Goal: Transaction & Acquisition: Book appointment/travel/reservation

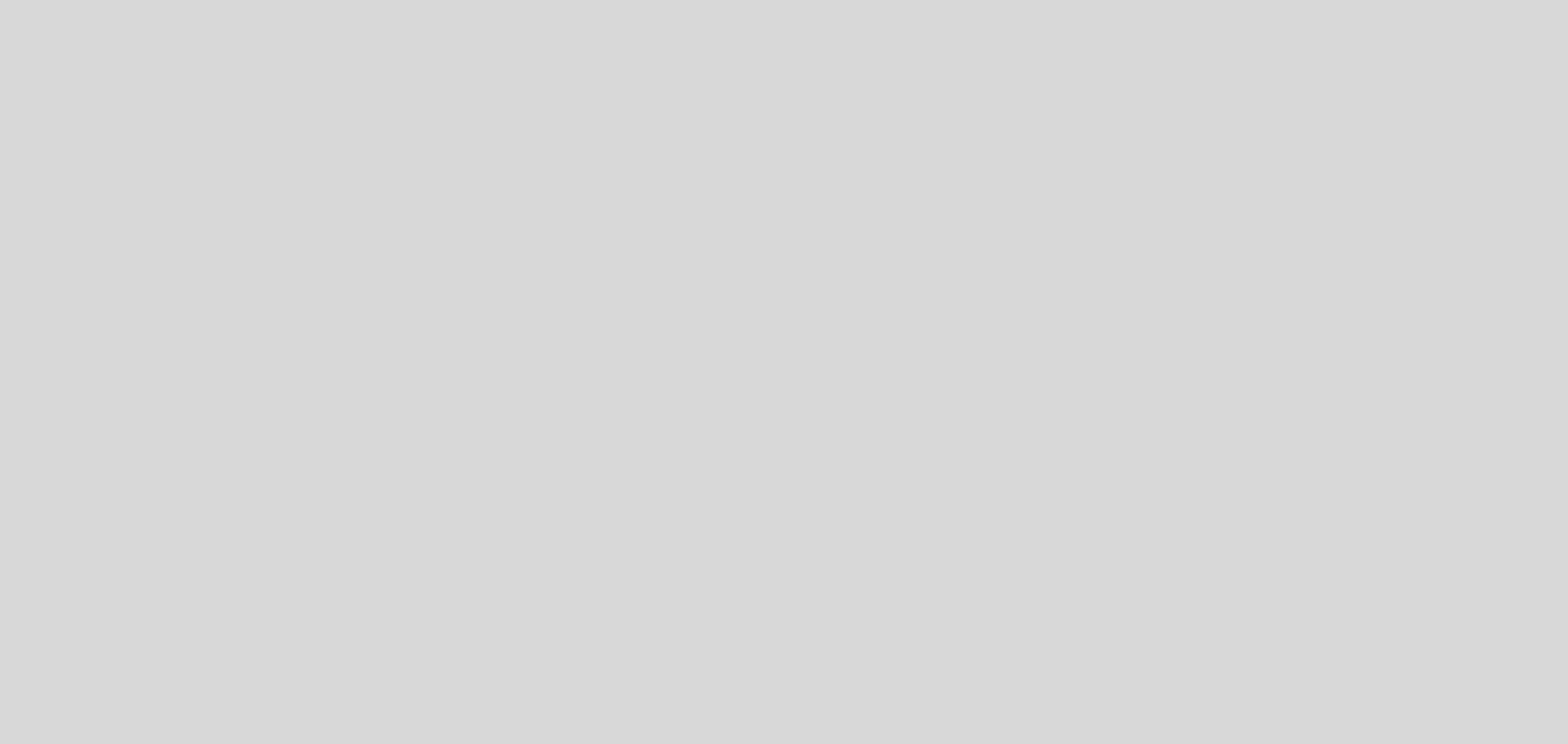
select select "es"
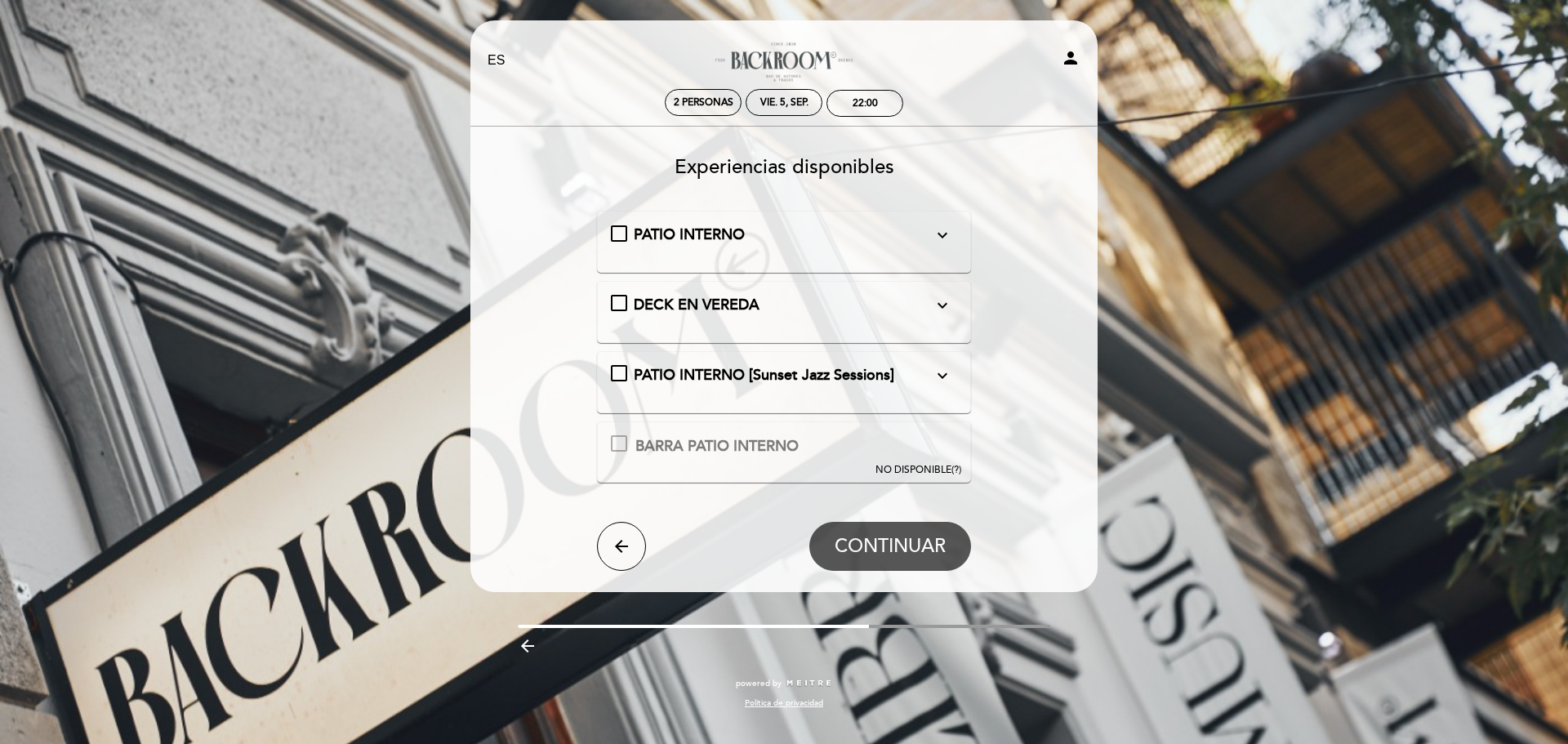
click at [949, 236] on icon "expand_more" at bounding box center [942, 235] width 19 height 19
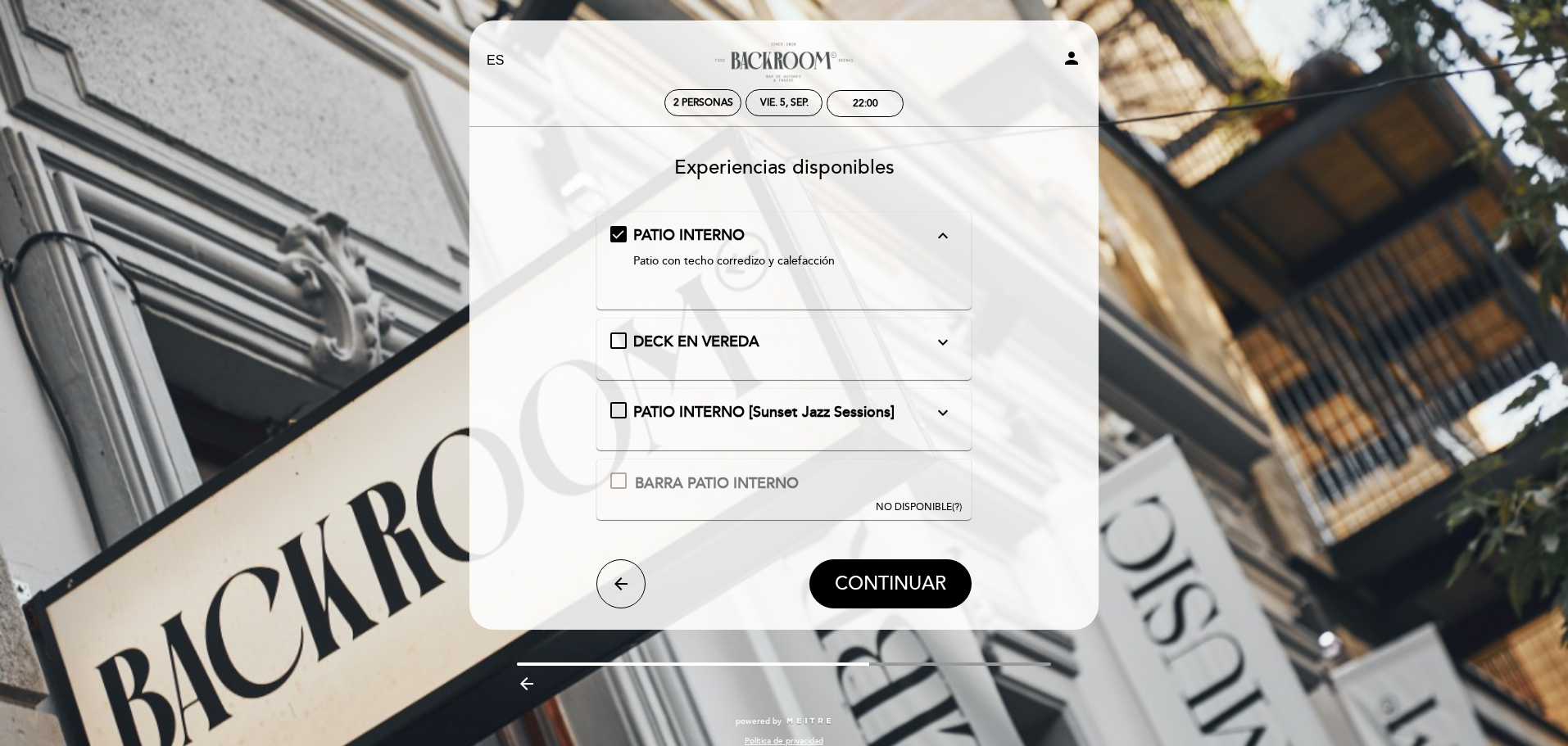
click at [952, 237] on icon "expand_less" at bounding box center [943, 236] width 19 height 19
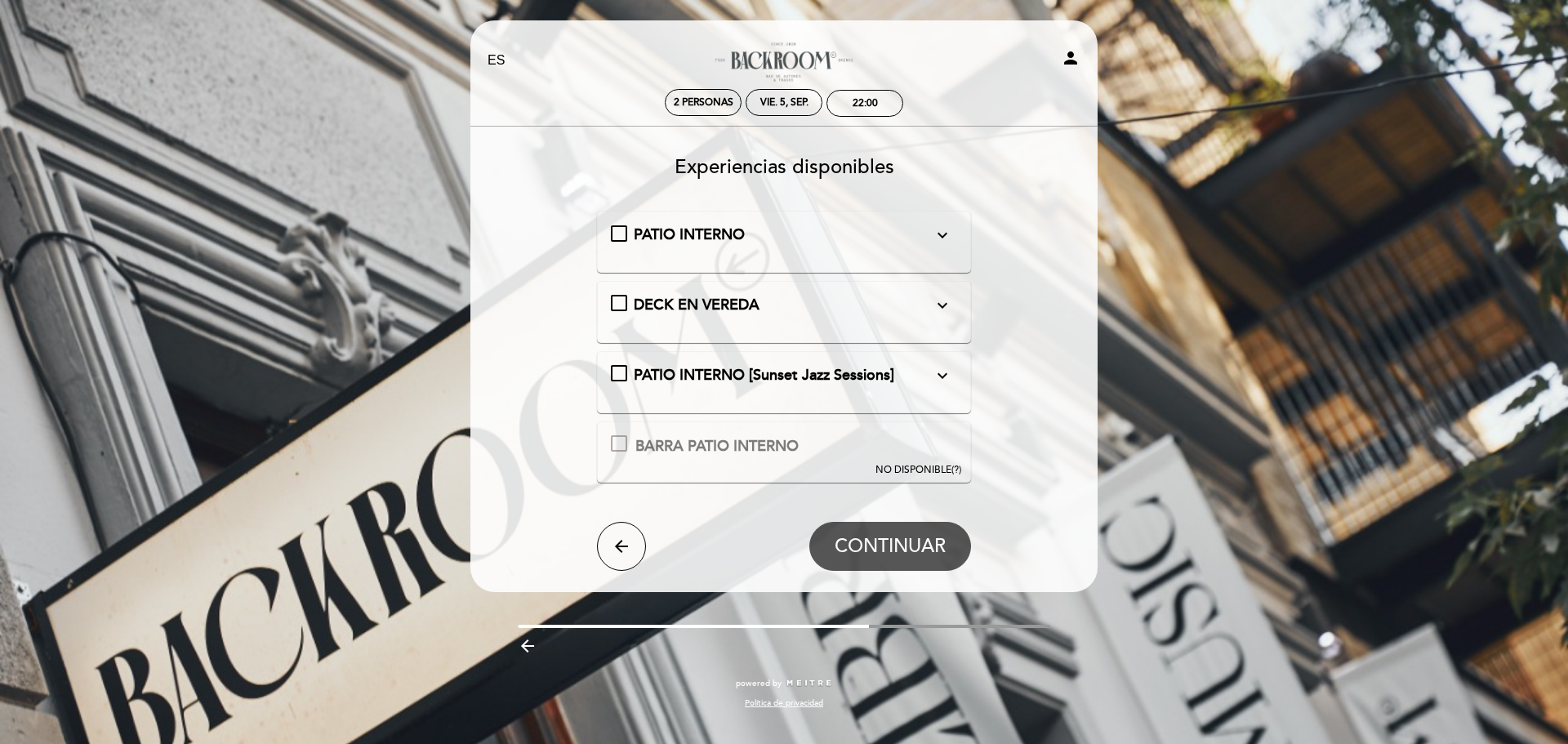
click at [832, 305] on div "DECK EN VEREDA expand_more" at bounding box center [784, 306] width 300 height 21
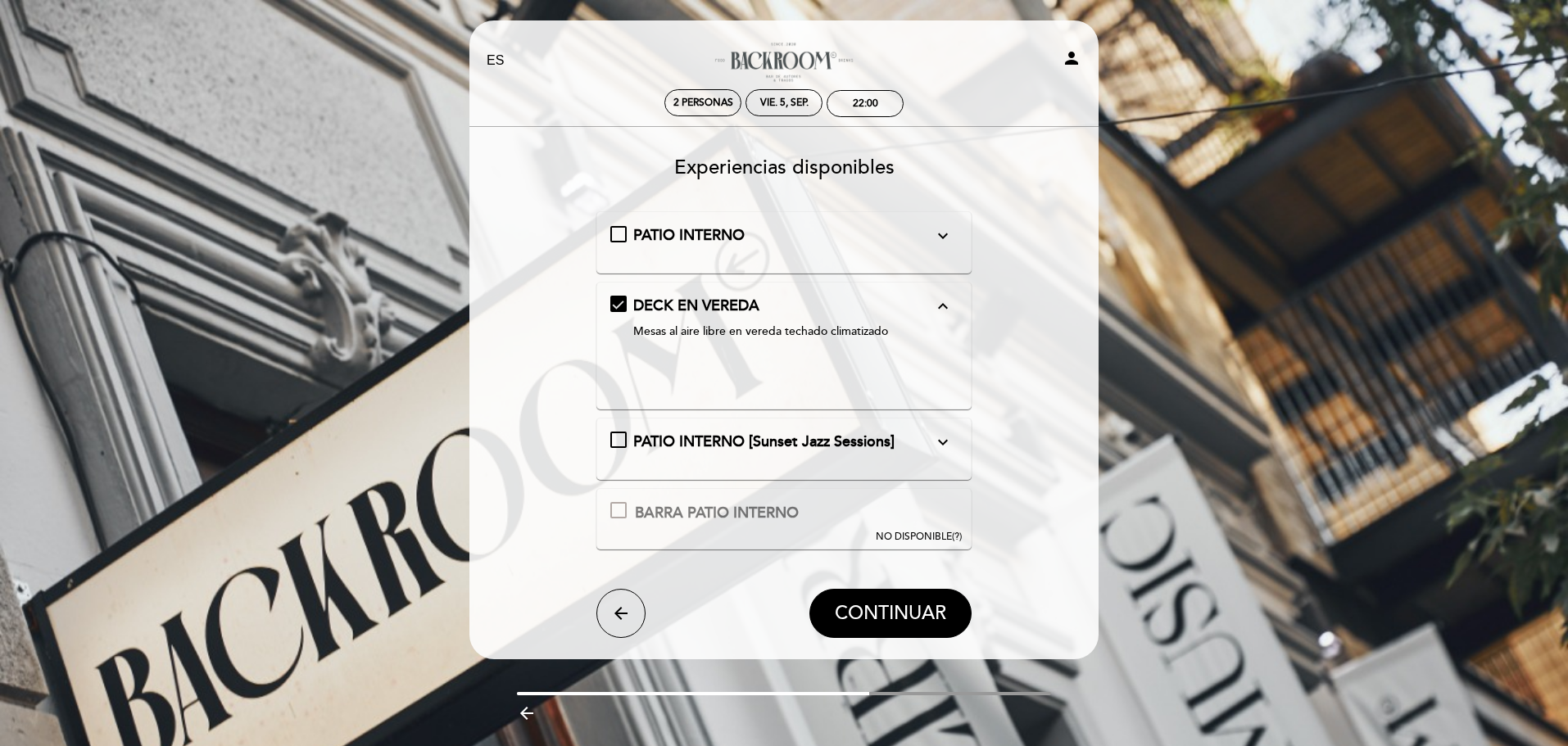
click at [892, 305] on div "DECK EN VEREDA expand_less" at bounding box center [784, 307] width 301 height 21
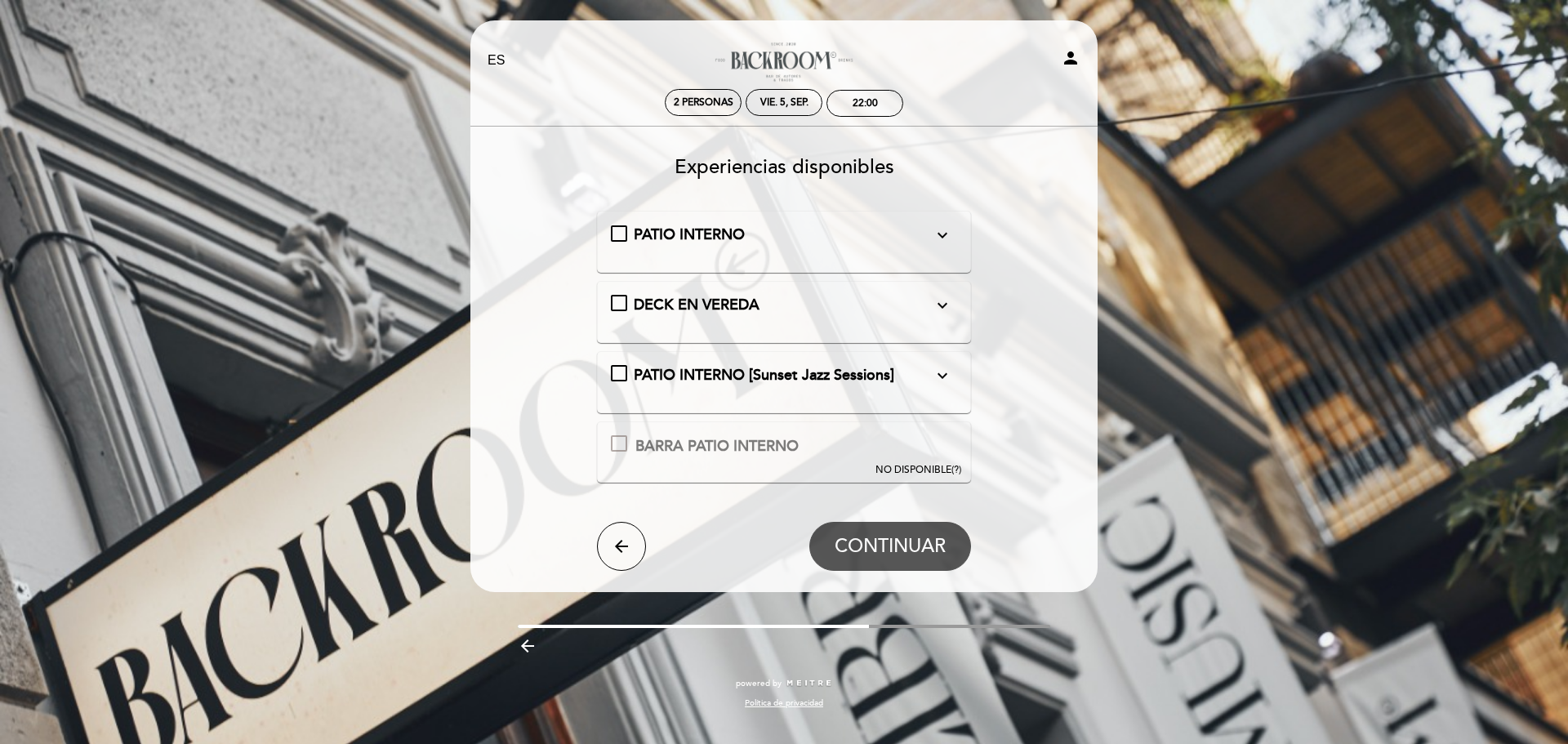
click at [797, 369] on span "PATIO INTERNO [Sunset Jazz Sessions]" at bounding box center [763, 374] width 260 height 18
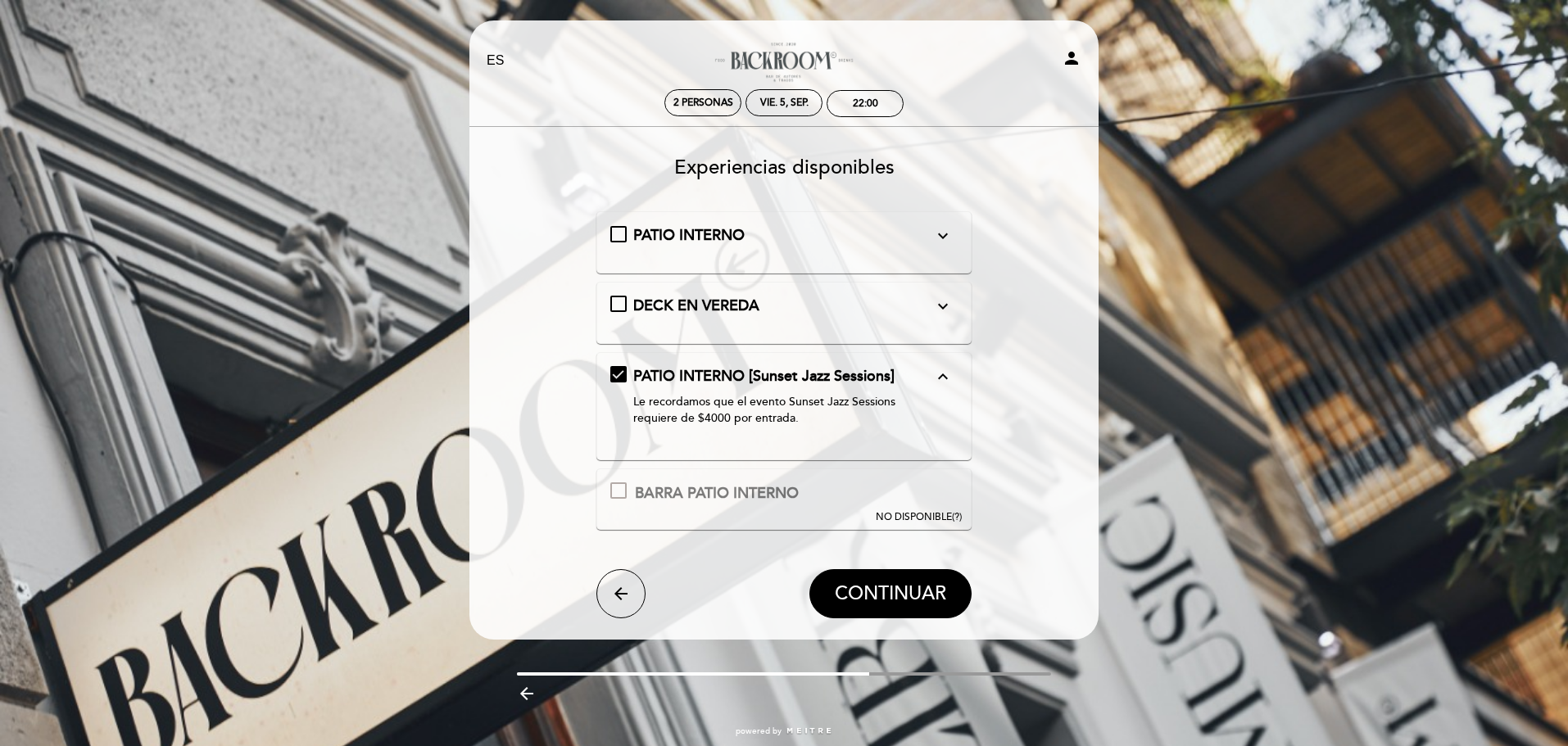
click at [689, 234] on span "PATIO INTERNO" at bounding box center [689, 235] width 112 height 18
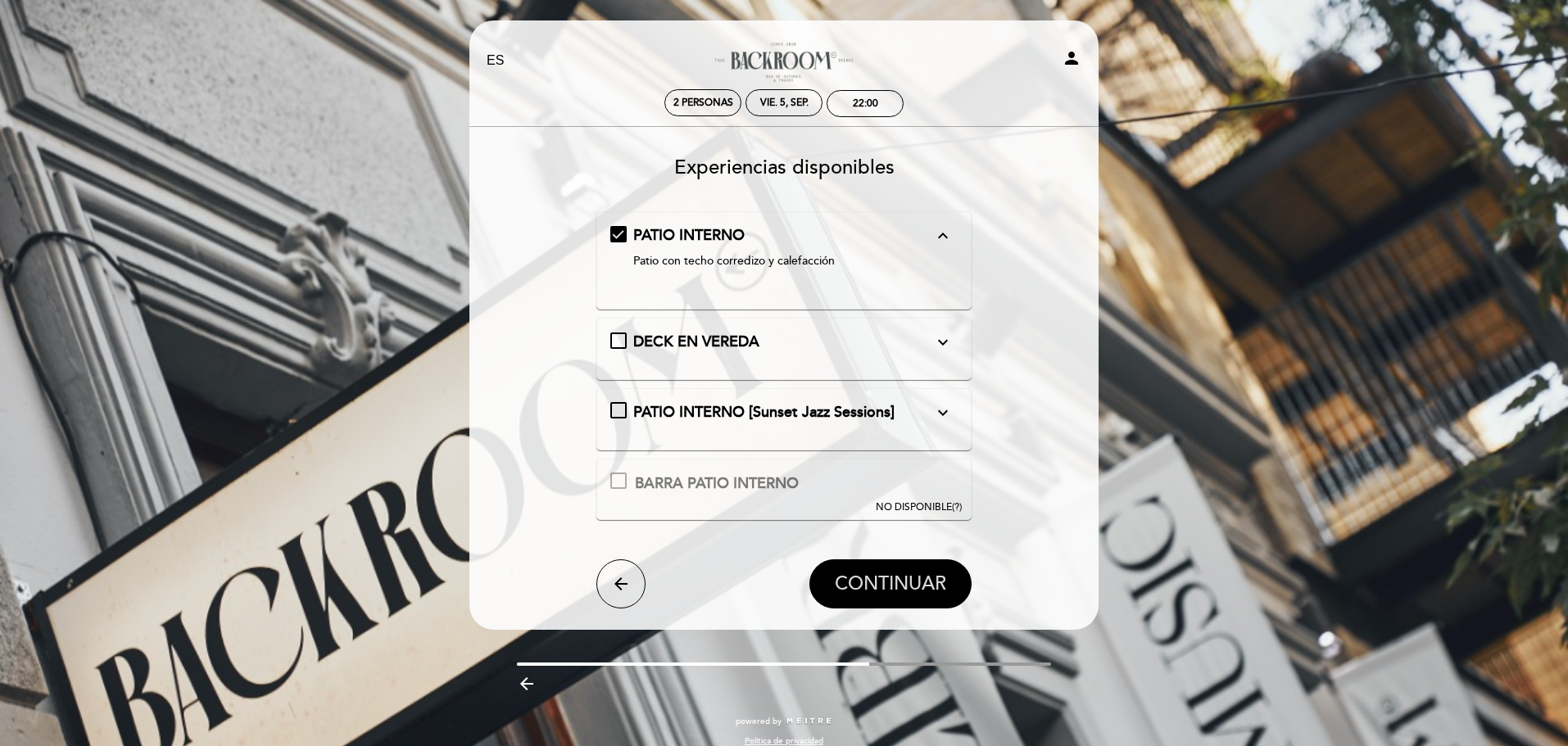
click at [871, 573] on span "CONTINUAR" at bounding box center [890, 584] width 112 height 23
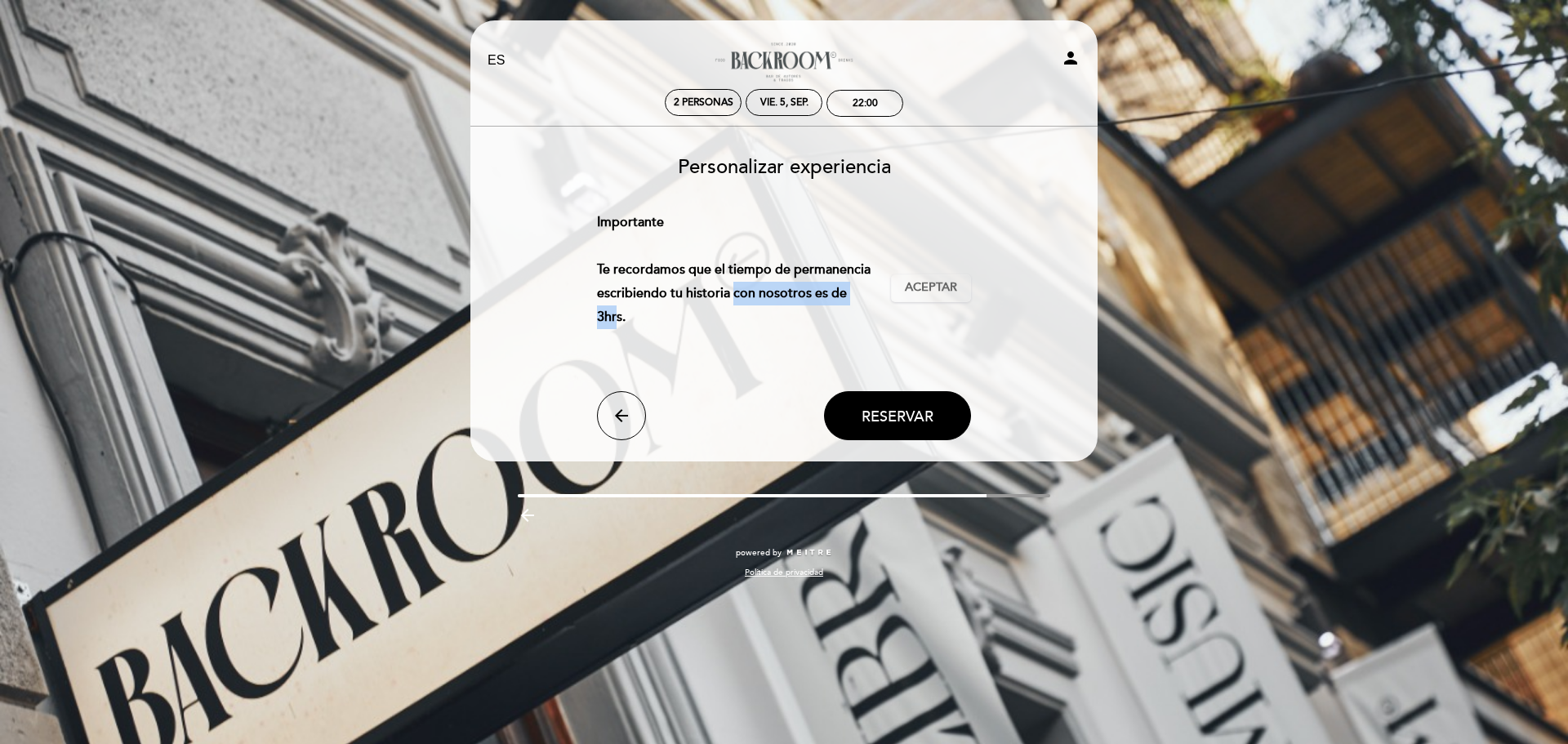
drag, startPoint x: 731, startPoint y: 294, endPoint x: 871, endPoint y: 294, distance: 140.0
click at [871, 294] on p "Importante Te recordamos que el tiempo de permanencia escribiendo tu historia c…" at bounding box center [737, 282] width 281 height 141
drag, startPoint x: 626, startPoint y: 273, endPoint x: 803, endPoint y: 295, distance: 178.4
click at [799, 291] on p "Importante Te recordamos que el tiempo de permanencia escribiendo tu historia c…" at bounding box center [737, 282] width 281 height 141
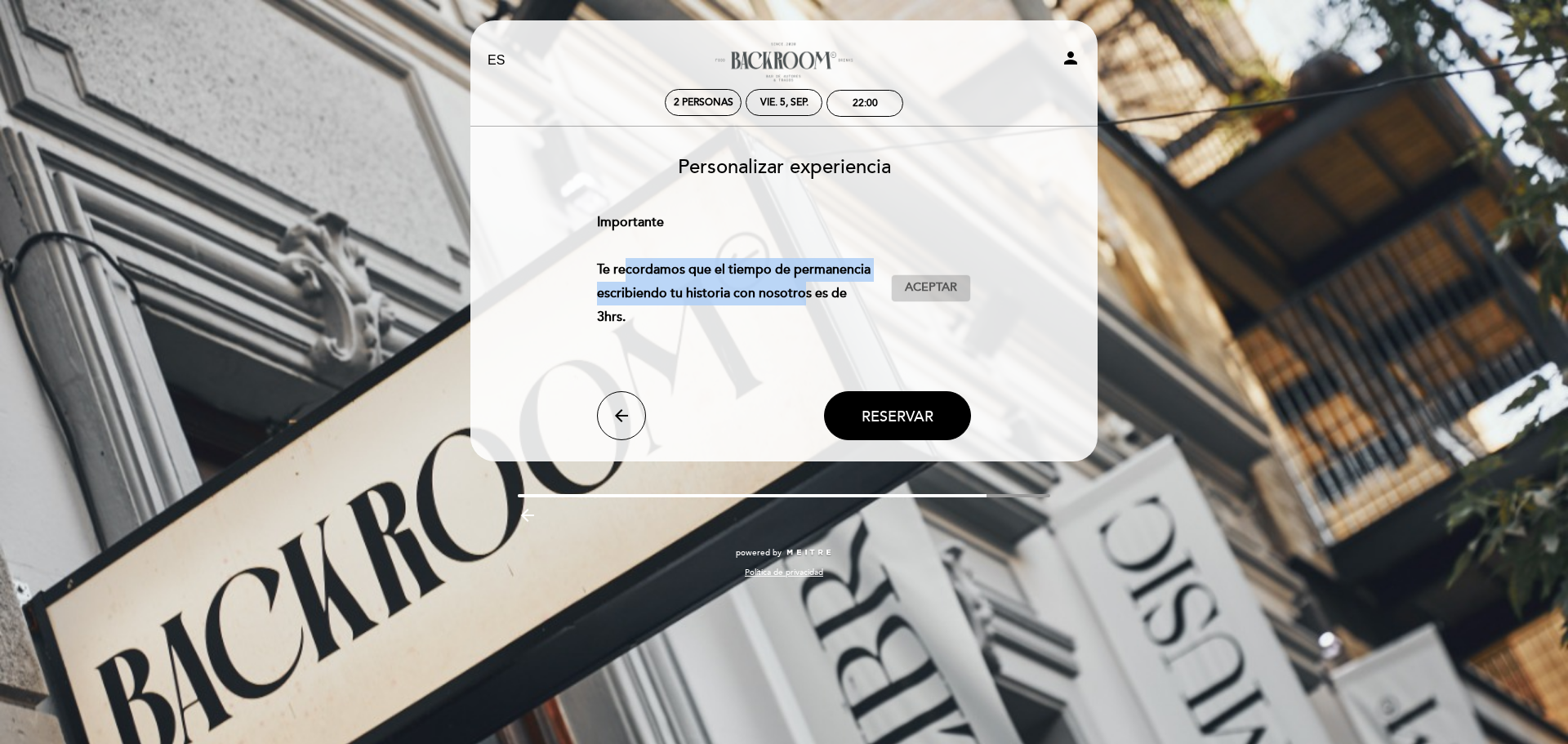
click at [956, 280] on span "Aceptar" at bounding box center [931, 288] width 52 height 17
click at [910, 391] on button "Reservar" at bounding box center [898, 415] width 147 height 49
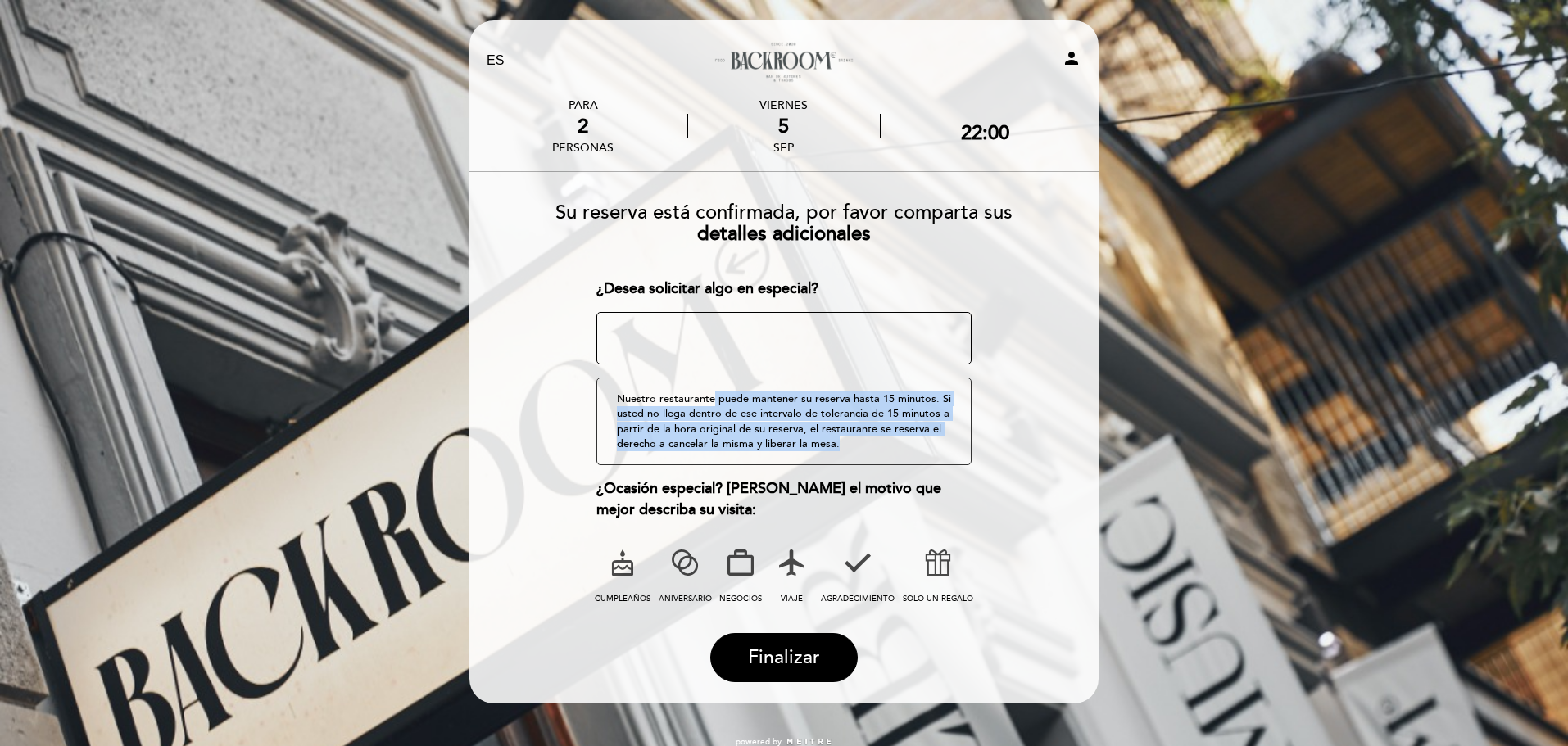
drag, startPoint x: 713, startPoint y: 396, endPoint x: 853, endPoint y: 453, distance: 151.2
click at [853, 453] on div "Nuestro restaurante puede mantener su reserva hasta 15 minutos. Si usted no lle…" at bounding box center [785, 421] width 376 height 87
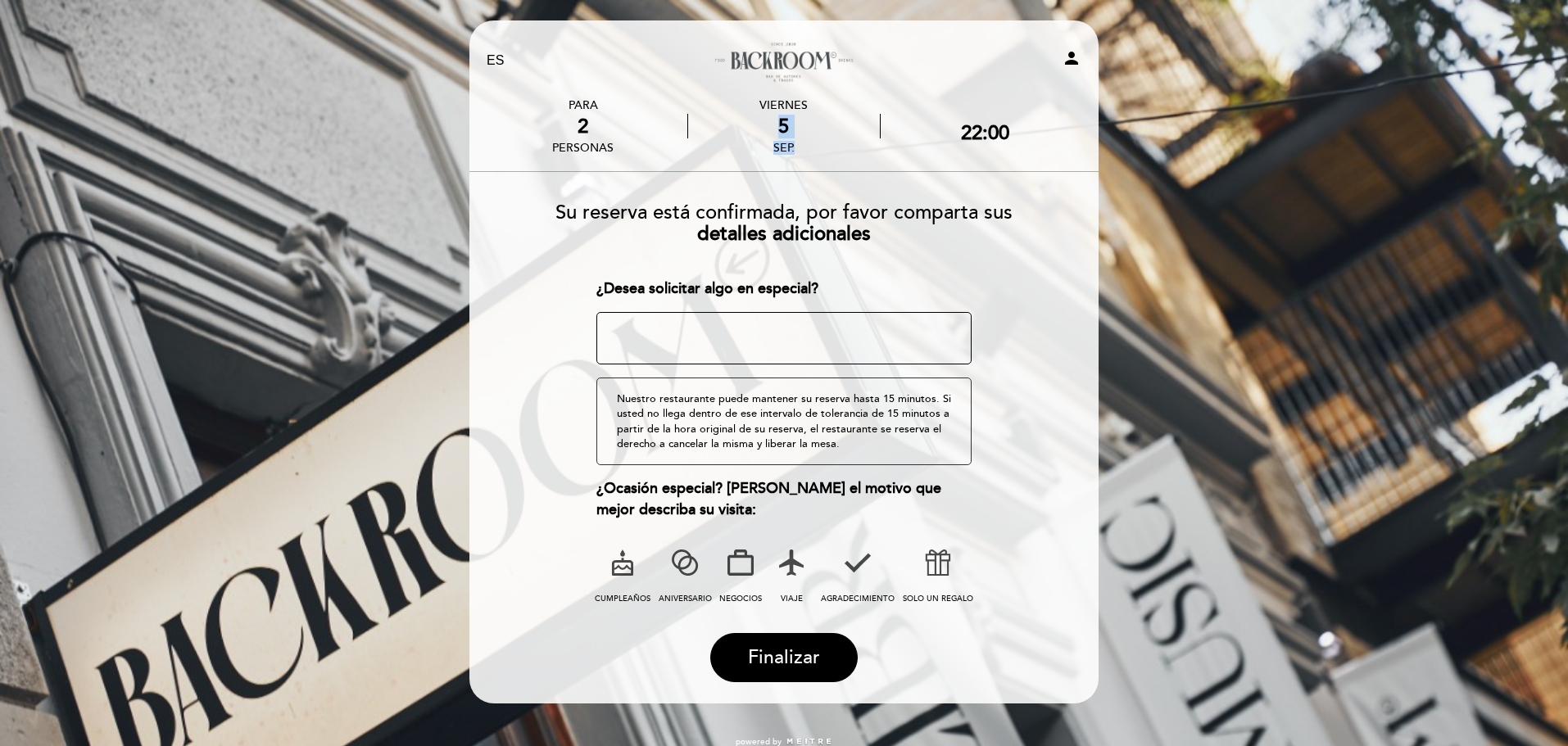
drag, startPoint x: 772, startPoint y: 130, endPoint x: 809, endPoint y: 151, distance: 42.5
click at [809, 150] on div "[DATE]" at bounding box center [783, 126] width 191 height 56
click at [778, 211] on span "Su reserva está confirmada, por favor comparta sus" at bounding box center [783, 212] width 457 height 23
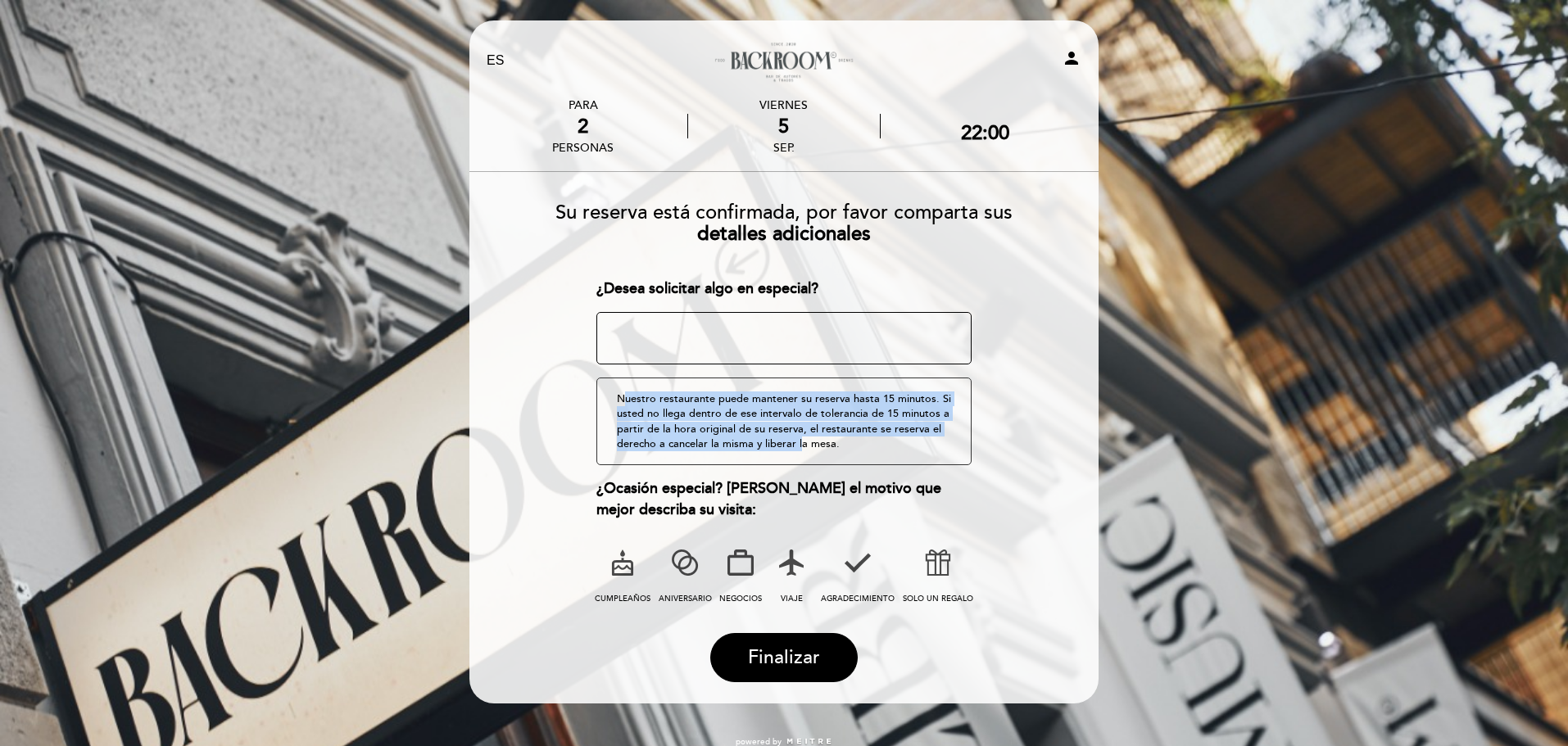
drag, startPoint x: 625, startPoint y: 399, endPoint x: 798, endPoint y: 451, distance: 180.6
click at [798, 451] on div "Nuestro restaurante puede mantener su reserva hasta 15 minutos. Si usted no lle…" at bounding box center [785, 421] width 376 height 87
click at [774, 650] on span "Finalizar" at bounding box center [784, 658] width 72 height 23
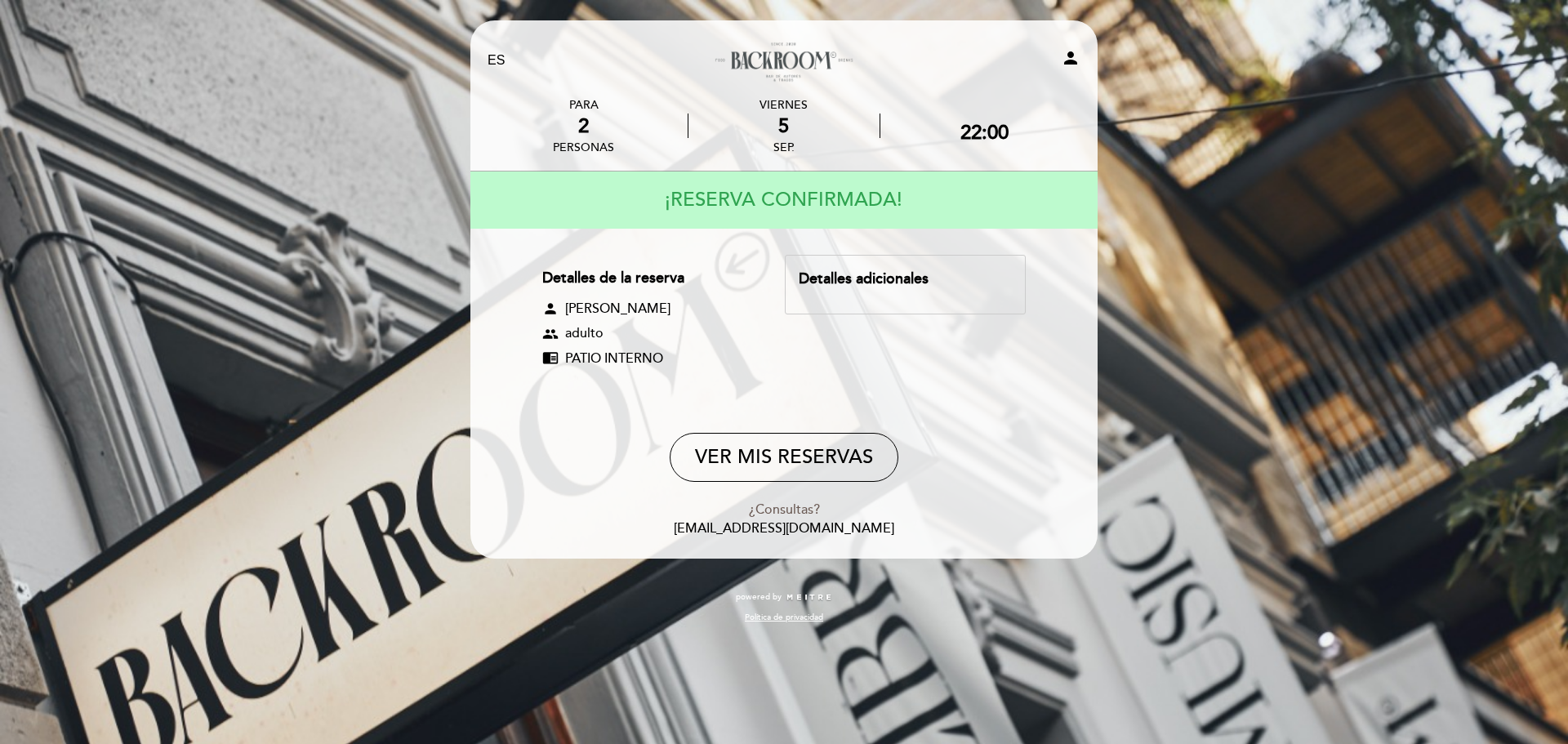
click at [862, 282] on div "Detalles adicionales" at bounding box center [905, 280] width 213 height 21
click at [357, 208] on div "EN ES PT Backroom Bar person PARA 2 personas [DATE] 22:00" at bounding box center [784, 372] width 1568 height 744
